Goal: Information Seeking & Learning: Learn about a topic

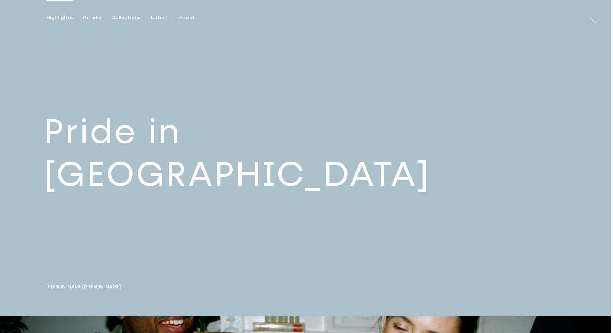
click at [123, 166] on link at bounding box center [305, 158] width 611 height 316
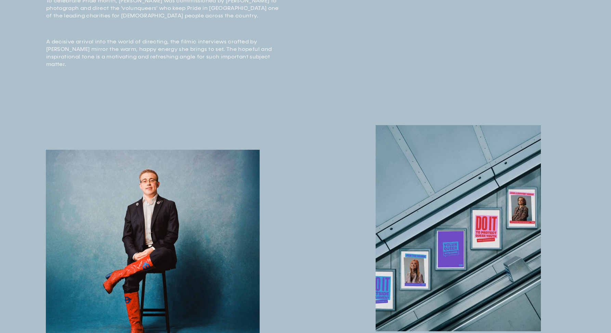
scroll to position [329, 0]
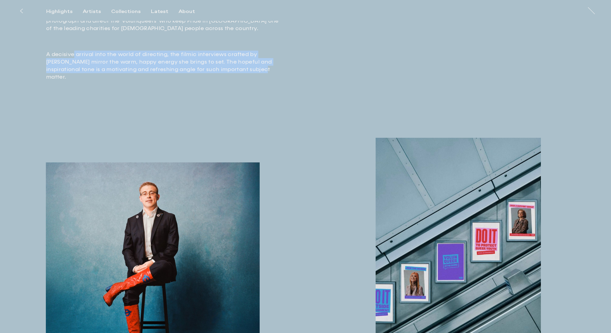
drag, startPoint x: 233, startPoint y: 67, endPoint x: 73, endPoint y: 53, distance: 160.3
click at [73, 53] on p "A decisive arrival into the world of directing, the filmic interviews crafted b…" at bounding box center [165, 62] width 239 height 38
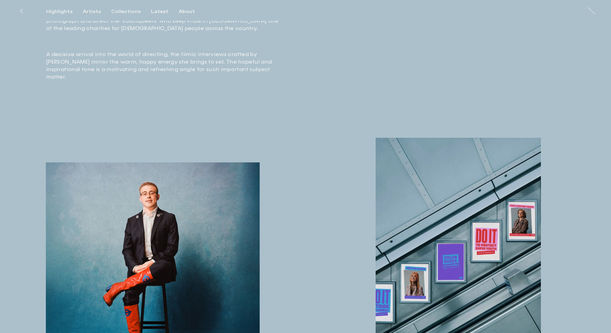
click at [69, 53] on p "A decisive arrival into the world of directing, the filmic interviews crafted b…" at bounding box center [165, 62] width 239 height 38
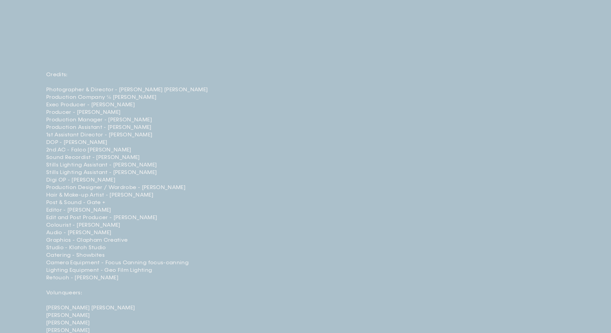
scroll to position [1994, 0]
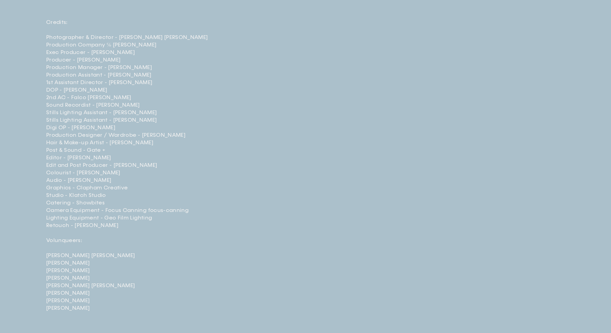
click at [336, 189] on div "Credits: ⁠ Photographer & Director - [PERSON_NAME] [PERSON_NAME] Production Com…" at bounding box center [305, 173] width 611 height 355
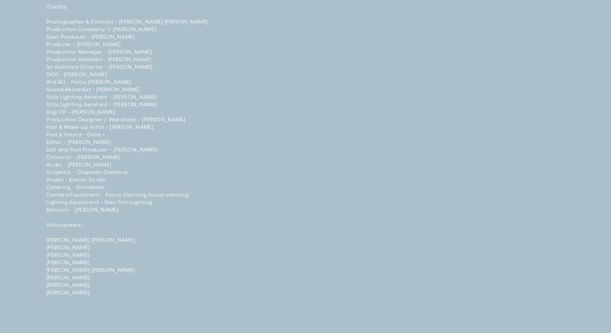
scroll to position [2012, 0]
click at [313, 183] on div "Credits: ⁠ Photographer & Director - [PERSON_NAME] [PERSON_NAME] Production Com…" at bounding box center [305, 155] width 611 height 355
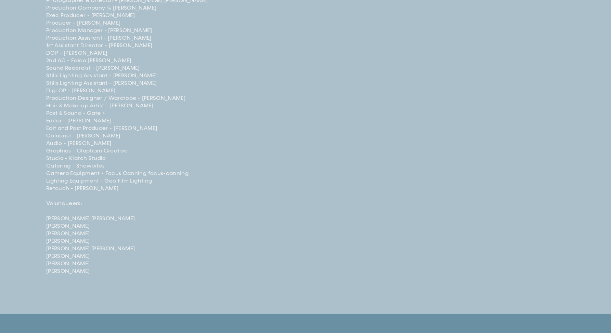
scroll to position [2032, 0]
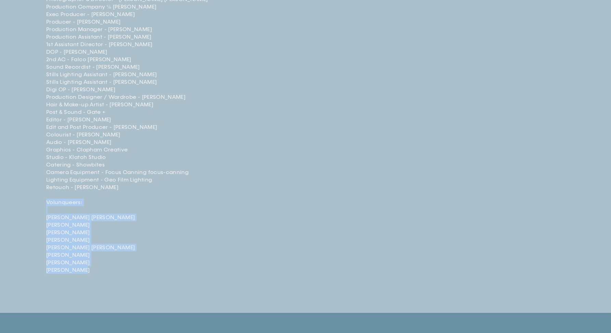
drag, startPoint x: 85, startPoint y: 294, endPoint x: 47, endPoint y: 225, distance: 79.3
click at [47, 225] on p "Credits: ⁠ Photographer & Director - [PERSON_NAME] [PERSON_NAME] Production Com…" at bounding box center [165, 127] width 239 height 293
click at [59, 245] on p "Credits: ⁠ Photographer & Director - [PERSON_NAME] [PERSON_NAME] Production Com…" at bounding box center [165, 127] width 239 height 293
drag, startPoint x: 88, startPoint y: 292, endPoint x: 39, endPoint y: 232, distance: 77.6
click at [39, 232] on div "Credits: ⁠ Photographer & Director - [PERSON_NAME] [PERSON_NAME] Production Com…" at bounding box center [305, 135] width 611 height 355
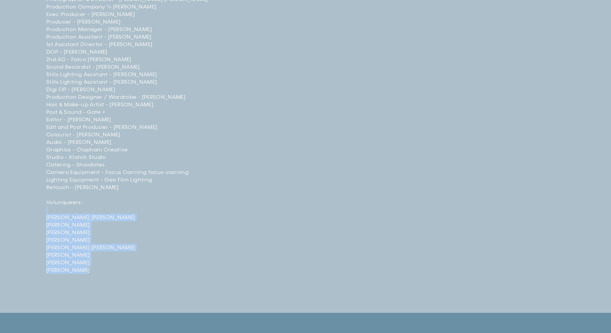
click at [44, 238] on div "Credits: ⁠ Photographer & Director - [PERSON_NAME] [PERSON_NAME] Production Com…" at bounding box center [305, 135] width 611 height 355
drag, startPoint x: 43, startPoint y: 225, endPoint x: 110, endPoint y: 298, distance: 98.3
click at [110, 298] on div "Credits: ⁠ Photographer & Director - [PERSON_NAME] [PERSON_NAME] Production Com…" at bounding box center [305, 135] width 611 height 355
click at [110, 274] on p "Credits: ⁠ Photographer & Director - [PERSON_NAME] [PERSON_NAME] Production Com…" at bounding box center [165, 127] width 239 height 293
drag, startPoint x: 113, startPoint y: 298, endPoint x: 43, endPoint y: 227, distance: 98.4
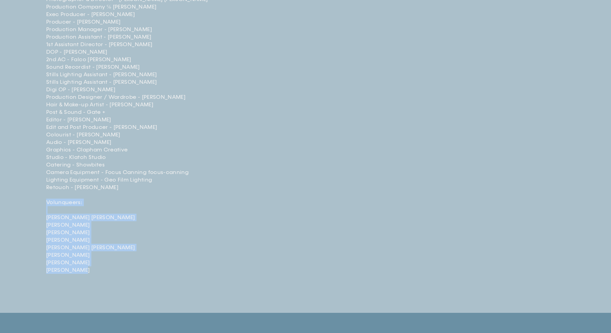
click at [43, 227] on div "Credits: ⁠ Photographer & Director - [PERSON_NAME] [PERSON_NAME] Production Com…" at bounding box center [305, 135] width 611 height 355
click at [43, 252] on div "Credits: ⁠ Photographer & Director - [PERSON_NAME] [PERSON_NAME] Production Com…" at bounding box center [305, 135] width 611 height 355
drag, startPoint x: 44, startPoint y: 224, endPoint x: 98, endPoint y: 295, distance: 89.3
click at [98, 295] on div "Credits: ⁠ Photographer & Director - [PERSON_NAME] [PERSON_NAME] Production Com…" at bounding box center [305, 135] width 611 height 355
click at [98, 274] on p "Credits: ⁠ Photographer & Director - [PERSON_NAME] [PERSON_NAME] Production Com…" at bounding box center [165, 127] width 239 height 293
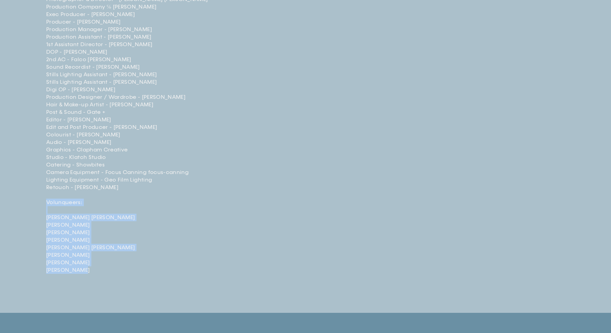
drag, startPoint x: 89, startPoint y: 298, endPoint x: 43, endPoint y: 228, distance: 83.4
click at [43, 228] on div "Credits: ⁠ Photographer & Director - [PERSON_NAME] [PERSON_NAME] Production Com…" at bounding box center [305, 135] width 611 height 355
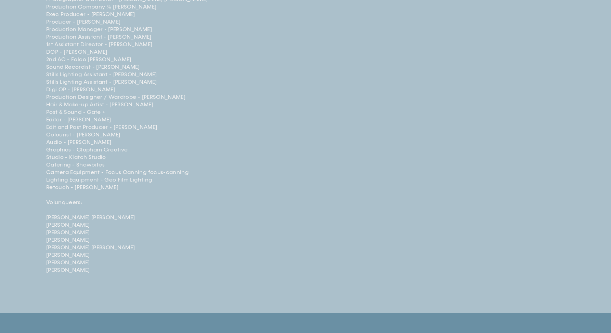
click at [137, 191] on p "Credits: ⁠ Photographer & Director - [PERSON_NAME] [PERSON_NAME] Production Com…" at bounding box center [165, 127] width 239 height 293
click at [131, 247] on p "Credits: ⁠ Photographer & Director - [PERSON_NAME] [PERSON_NAME] Production Com…" at bounding box center [165, 127] width 239 height 293
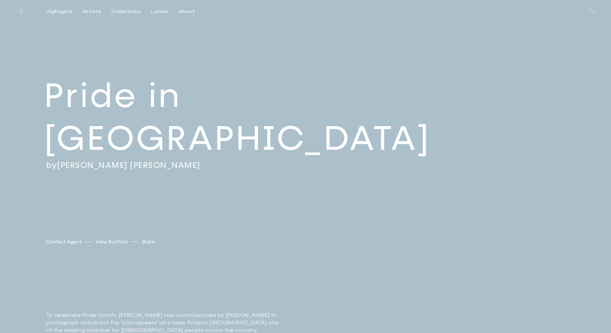
scroll to position [0, 0]
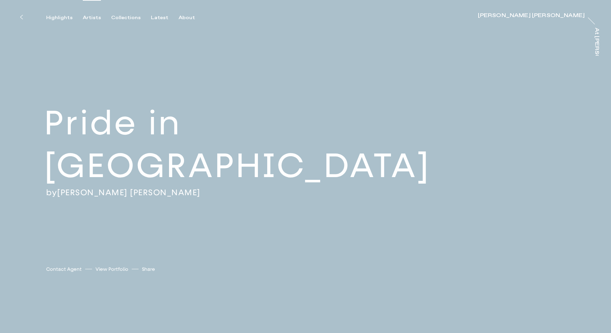
click at [93, 15] on div "Artists" at bounding box center [92, 18] width 18 height 6
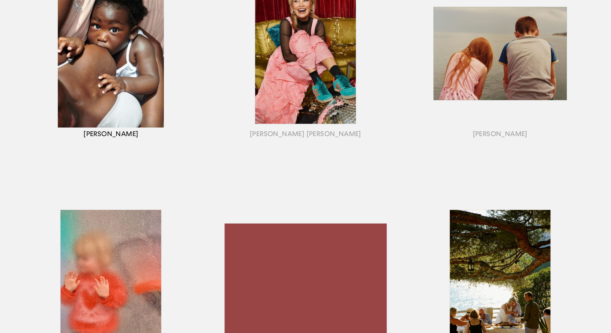
scroll to position [511, 0]
